Goal: Find contact information: Find contact information

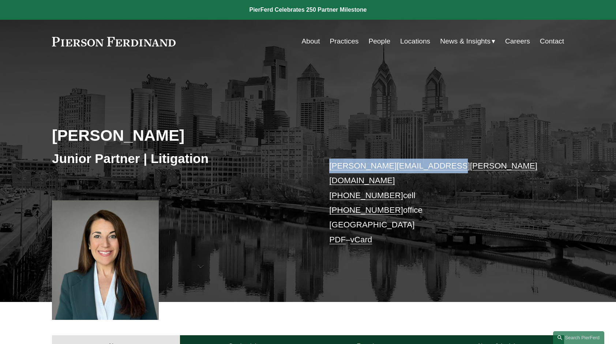
drag, startPoint x: 438, startPoint y: 165, endPoint x: 325, endPoint y: 164, distance: 113.1
click at [325, 164] on div "[PERSON_NAME] Junior Partner | Litigation [PERSON_NAME][EMAIL_ADDRESS][PERSON_N…" at bounding box center [308, 192] width 616 height 221
copy link "[PERSON_NAME][EMAIL_ADDRESS][PERSON_NAME][DOMAIN_NAME]"
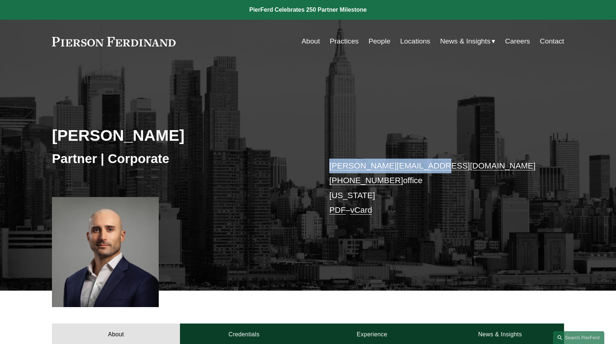
drag, startPoint x: 430, startPoint y: 165, endPoint x: 331, endPoint y: 167, distance: 99.2
click at [331, 167] on p "michael.kar@pierferd.com +1.631.215.3415 office New York PDF – vCard" at bounding box center [435, 188] width 213 height 59
copy link "michael.kar@pierferd.com"
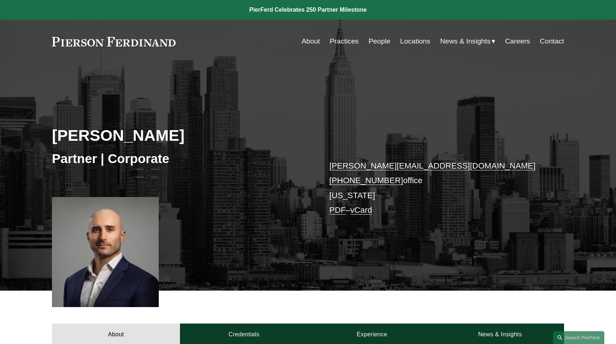
click at [291, 123] on div "Michael Kar Partner | Corporate michael.kar@pierferd.com +1.631.215.3415 office…" at bounding box center [308, 186] width 616 height 209
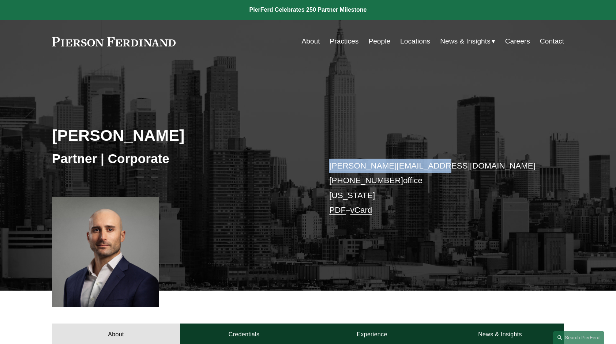
drag, startPoint x: 429, startPoint y: 166, endPoint x: 328, endPoint y: 168, distance: 101.4
click at [328, 168] on div "Michael Kar Partner | Corporate michael.kar@pierferd.com +1.631.215.3415 office…" at bounding box center [308, 186] width 616 height 209
copy link "michael.kar@pierferd.com"
